Goal: Information Seeking & Learning: Find specific fact

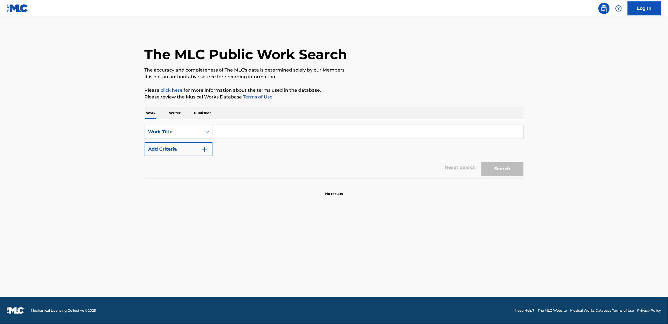
click at [235, 131] on input "Search Form" at bounding box center [367, 131] width 311 height 13
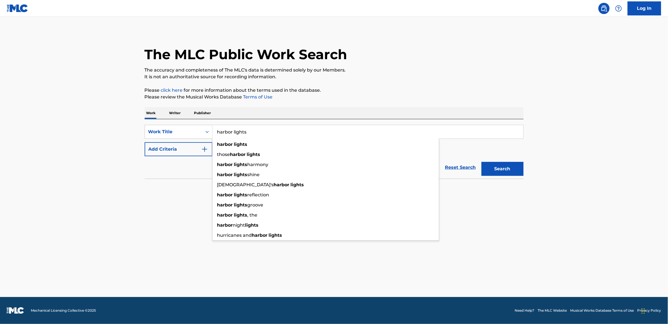
type input "harbor lights"
click at [504, 205] on main "The MLC Public Work Search The accuracy and completeness of The MLC's data is d…" at bounding box center [334, 157] width 668 height 280
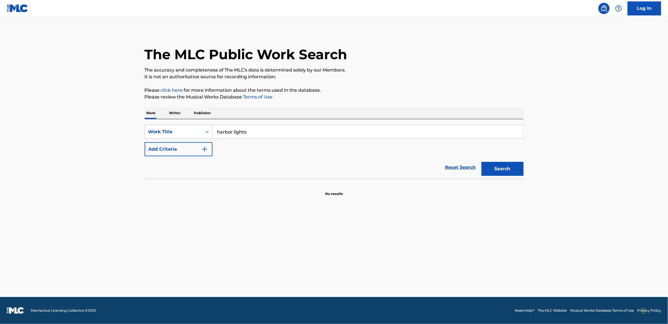
click at [498, 175] on button "Search" at bounding box center [503, 169] width 42 height 14
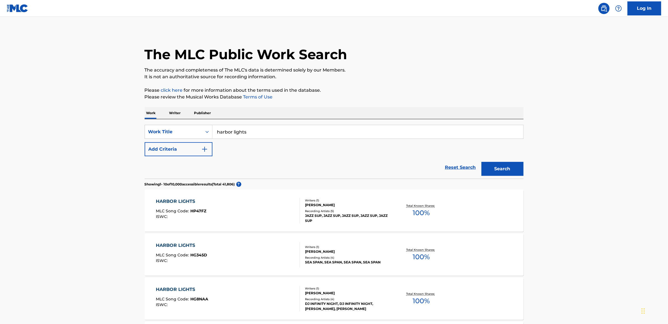
click at [179, 204] on div "HARBOR LIGHTS" at bounding box center [181, 201] width 50 height 7
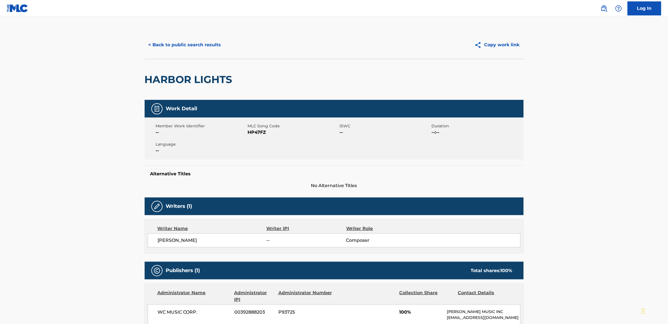
click at [150, 43] on button "< Back to public search results" at bounding box center [185, 45] width 80 height 14
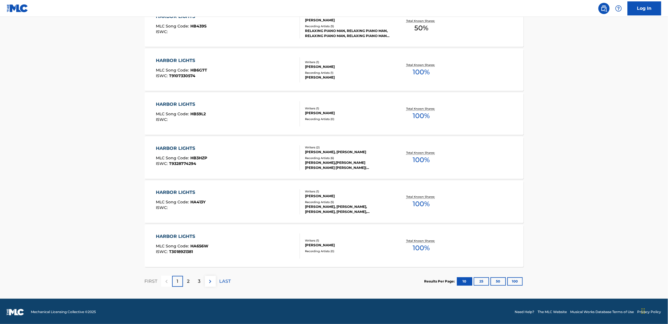
scroll to position [362, 0]
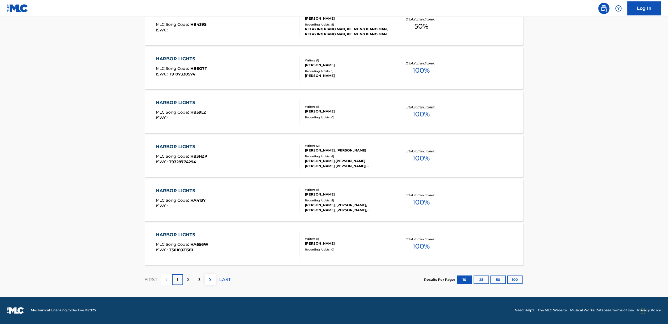
click at [510, 280] on button "100" at bounding box center [514, 280] width 15 height 8
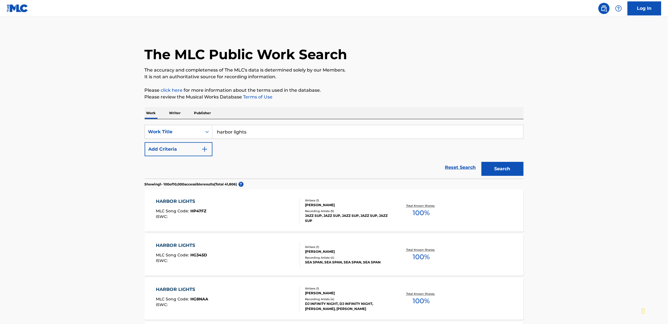
click at [204, 149] on img "Search Form" at bounding box center [204, 149] width 7 height 7
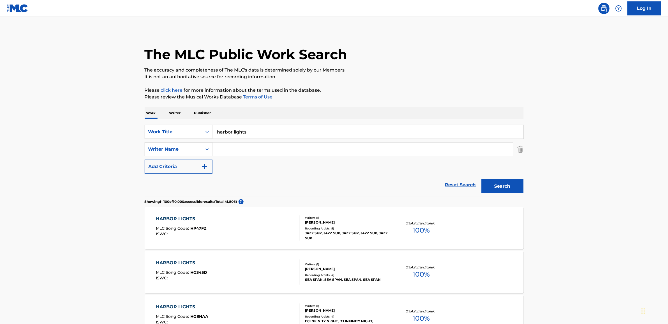
click at [220, 149] on input "Search Form" at bounding box center [362, 148] width 300 height 13
drag, startPoint x: 227, startPoint y: 149, endPoint x: 211, endPoint y: 148, distance: 16.6
click at [211, 148] on div "SearchWithCriteria7a66e6ba-09fb-4168-8273-33ddbb0ebb4d Writer Name [PERSON_NAME]" at bounding box center [334, 149] width 379 height 14
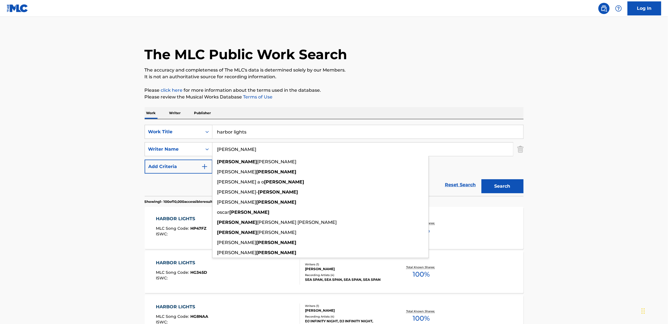
click at [478, 161] on div "SearchWithCriteria8dbda479-2d70-45f1-83c0-08b387697c0b Work Title harbor lights…" at bounding box center [334, 149] width 379 height 49
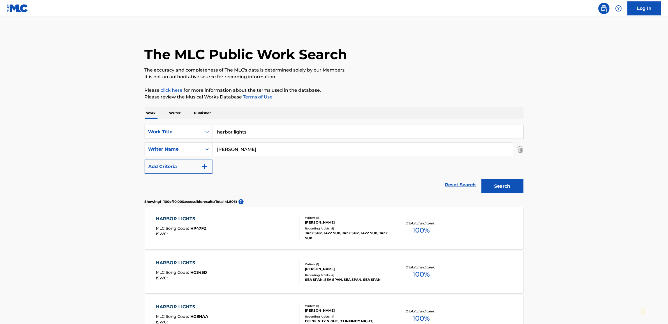
click at [516, 191] on button "Search" at bounding box center [503, 186] width 42 height 14
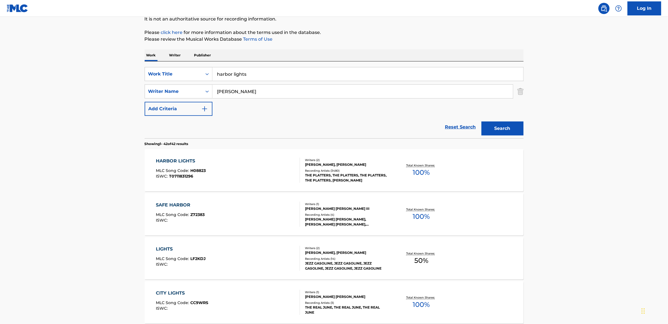
scroll to position [70, 0]
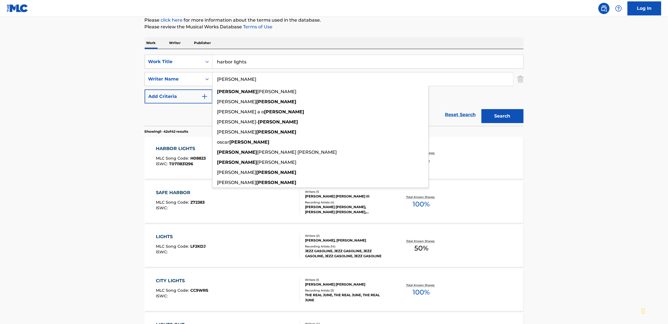
click at [240, 78] on input "[PERSON_NAME]" at bounding box center [362, 78] width 300 height 13
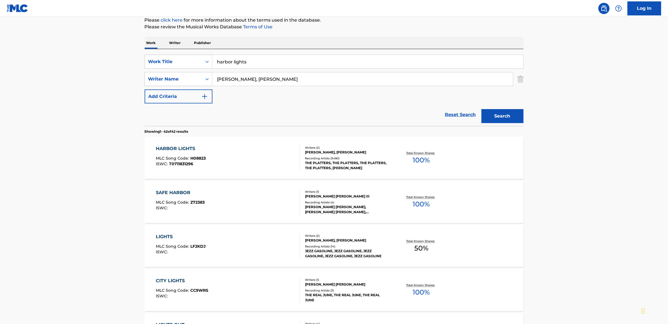
click at [482, 109] on button "Search" at bounding box center [503, 116] width 42 height 14
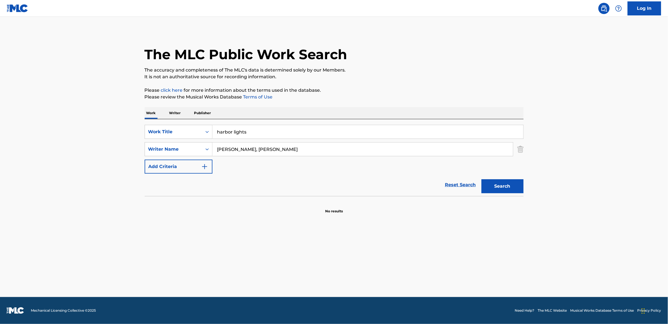
drag, startPoint x: 237, startPoint y: 149, endPoint x: 215, endPoint y: 148, distance: 21.9
click at [215, 148] on input "[PERSON_NAME], [PERSON_NAME]" at bounding box center [362, 148] width 300 height 13
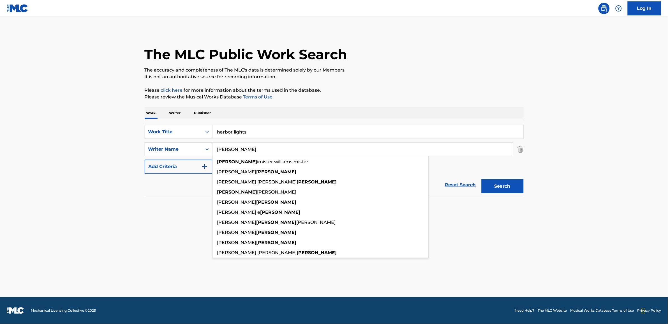
type input "[PERSON_NAME]"
click at [482, 179] on button "Search" at bounding box center [503, 186] width 42 height 14
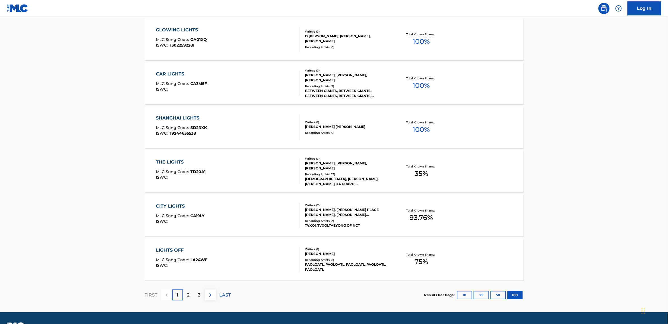
scroll to position [4340, 0]
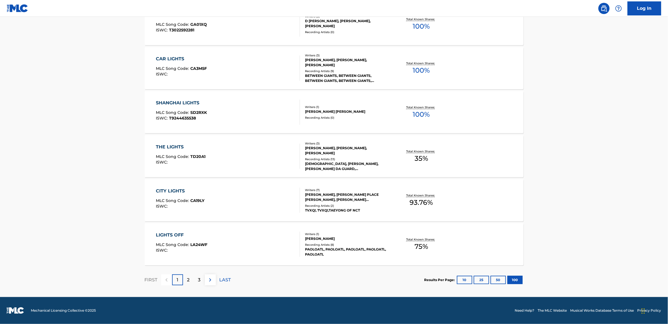
click at [188, 280] on p "2" at bounding box center [188, 279] width 3 height 7
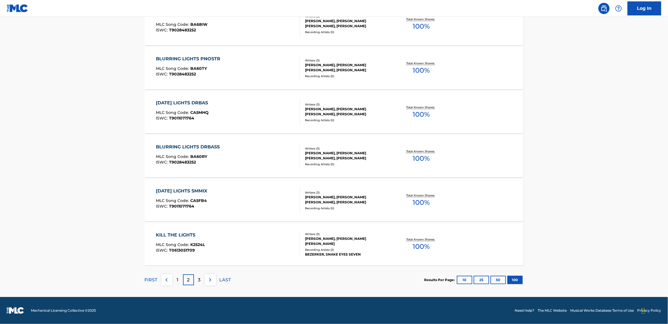
click at [197, 281] on div "3" at bounding box center [199, 279] width 11 height 11
